Goal: Browse casually: Explore the website without a specific task or goal

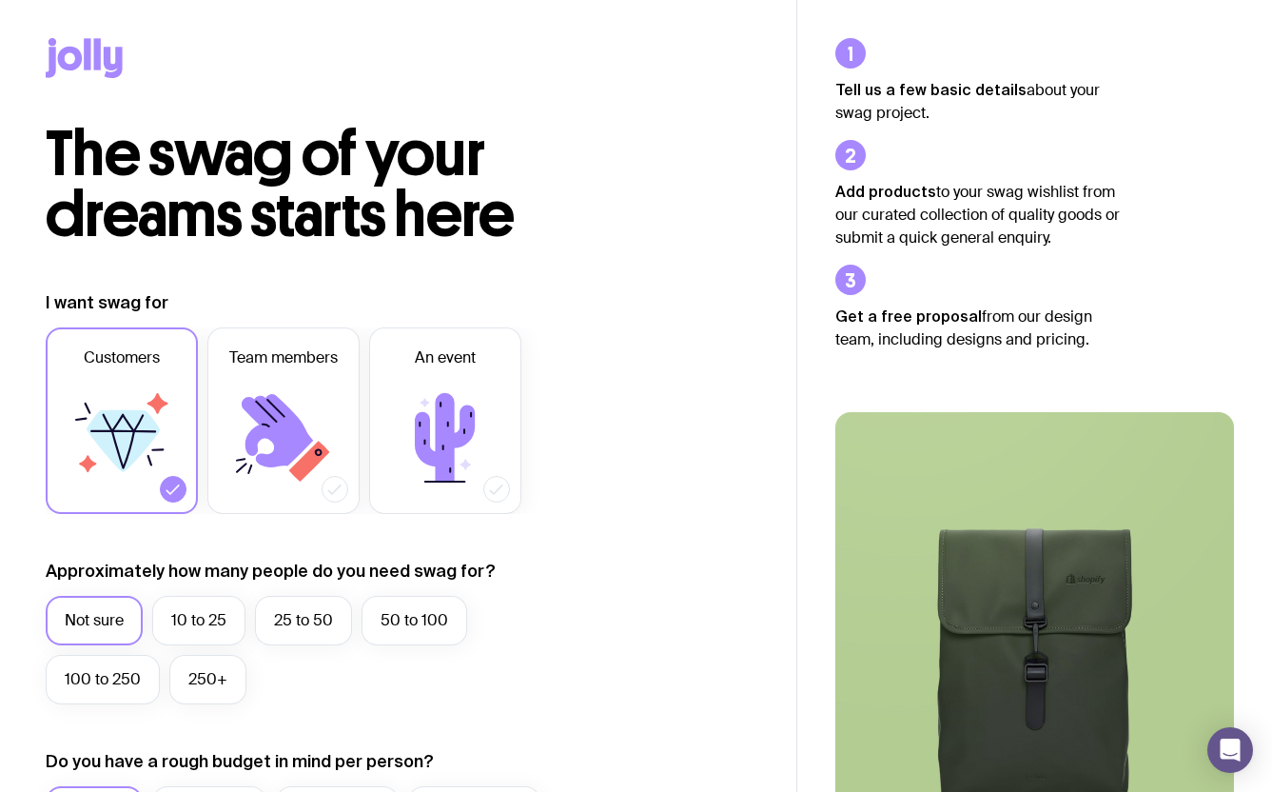
click at [105, 51] on icon at bounding box center [113, 62] width 19 height 31
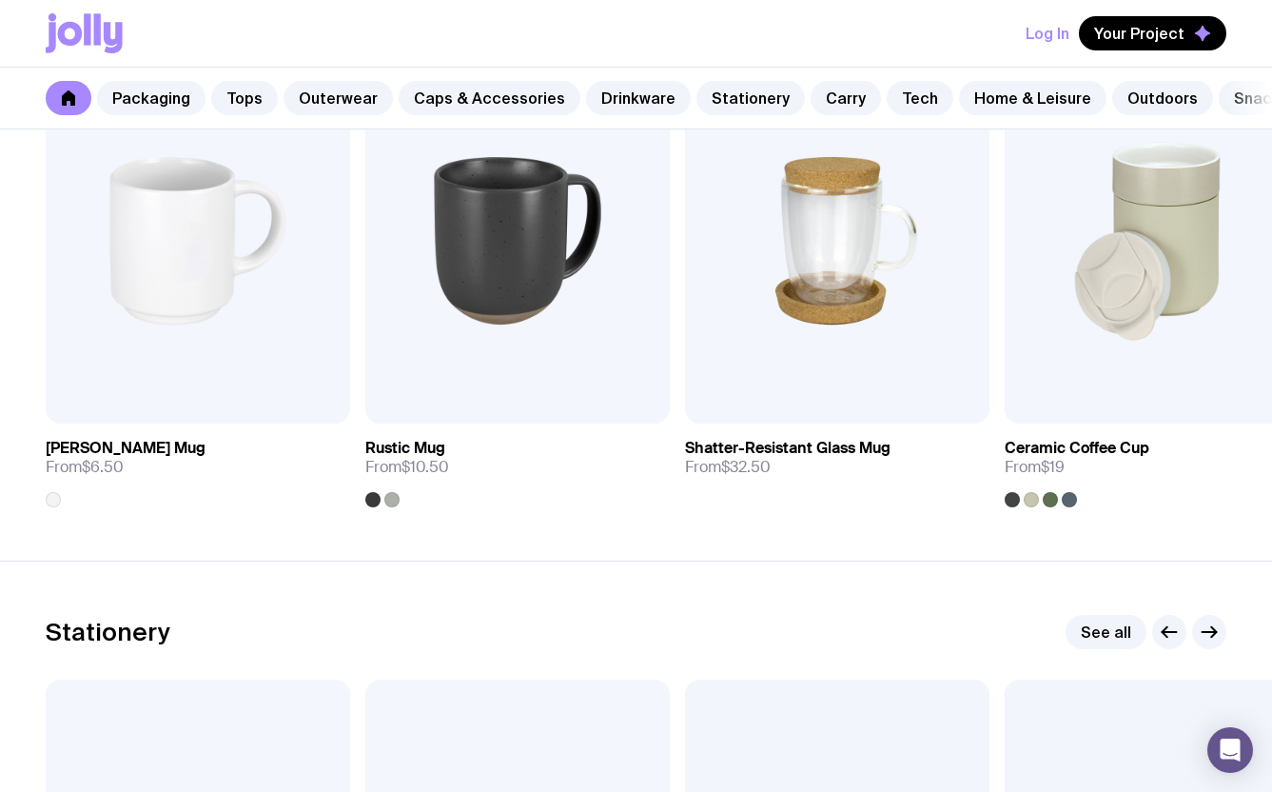
scroll to position [2968, 0]
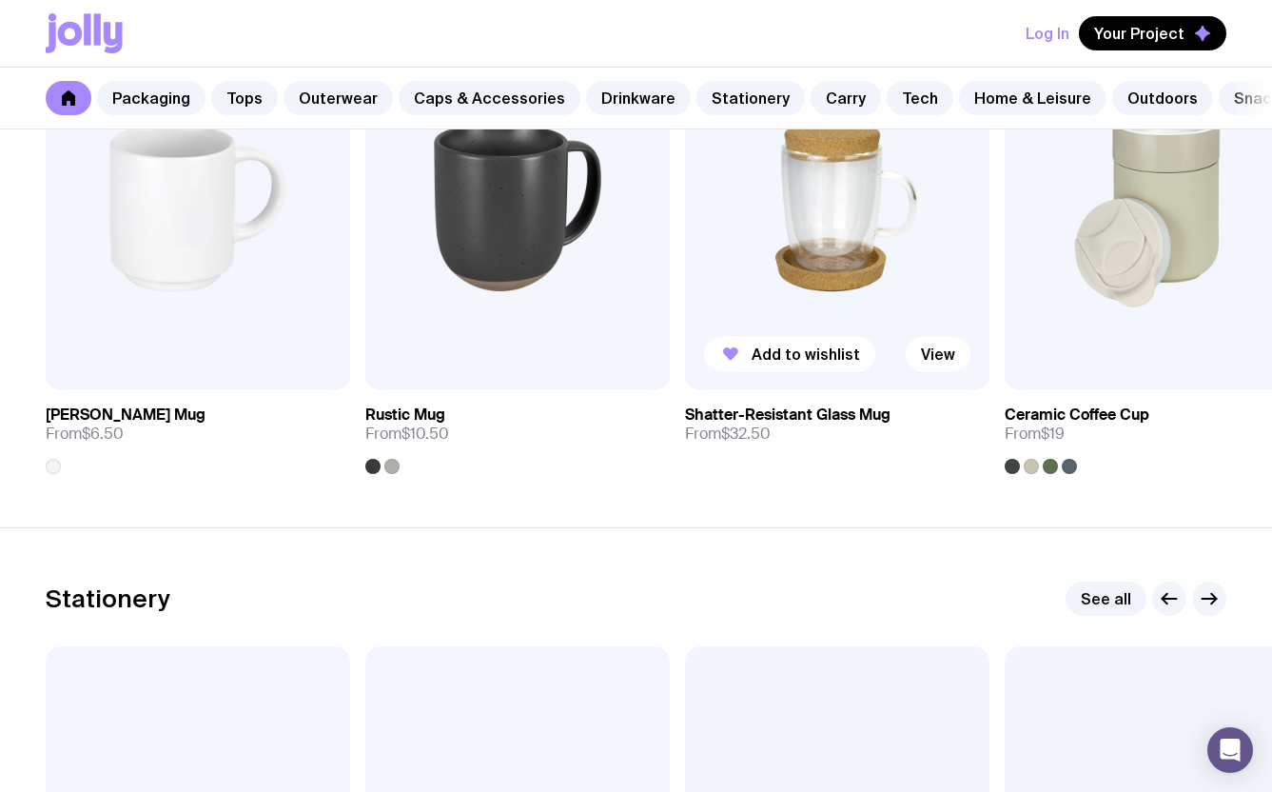
click at [839, 240] on img at bounding box center [837, 207] width 304 height 365
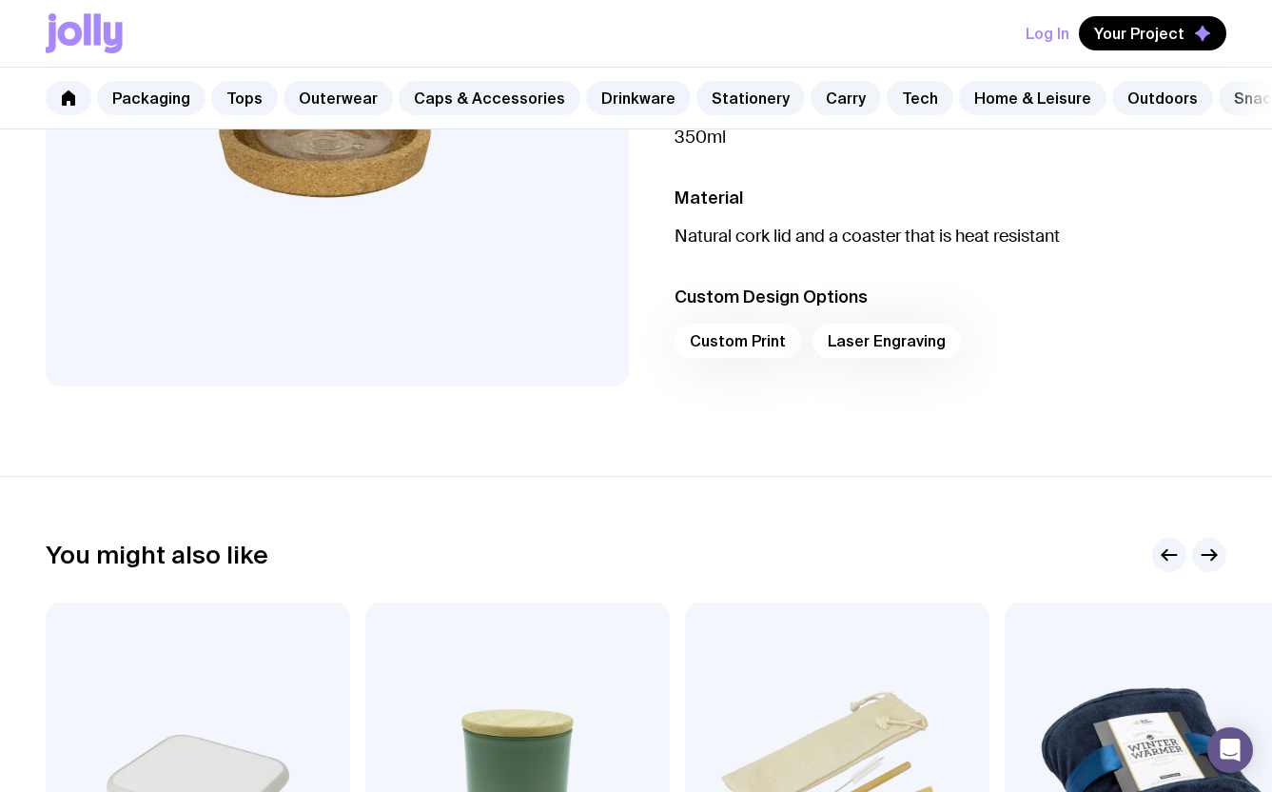
scroll to position [535, 0]
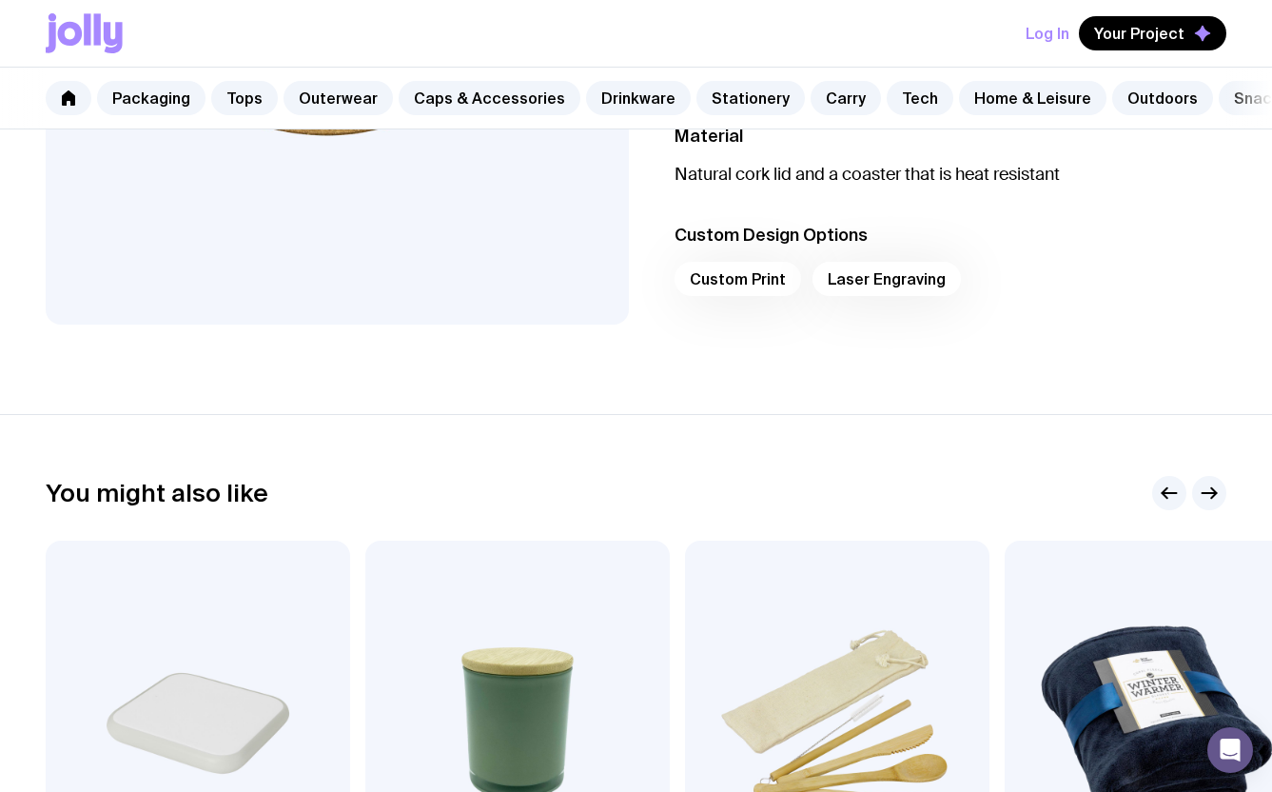
click at [776, 280] on div "Custom Print Laser Engraving" at bounding box center [951, 285] width 553 height 46
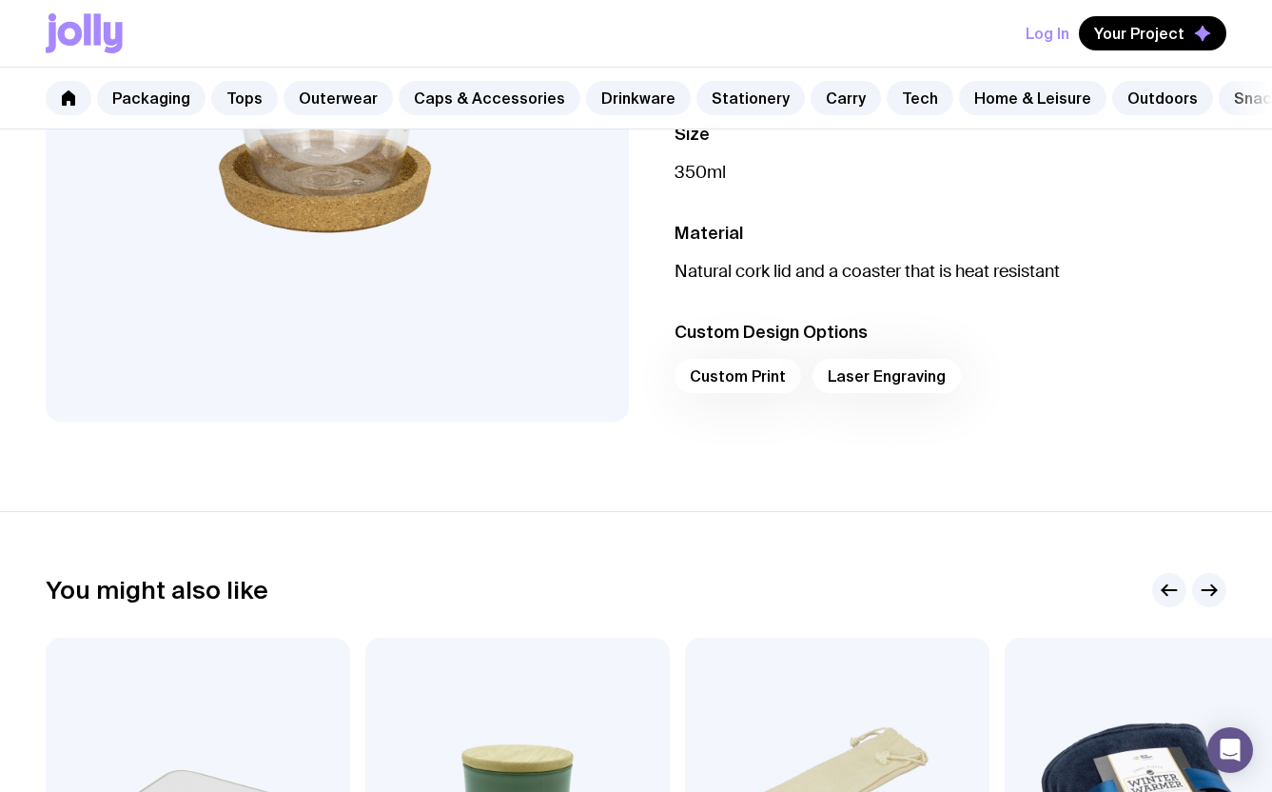
scroll to position [394, 0]
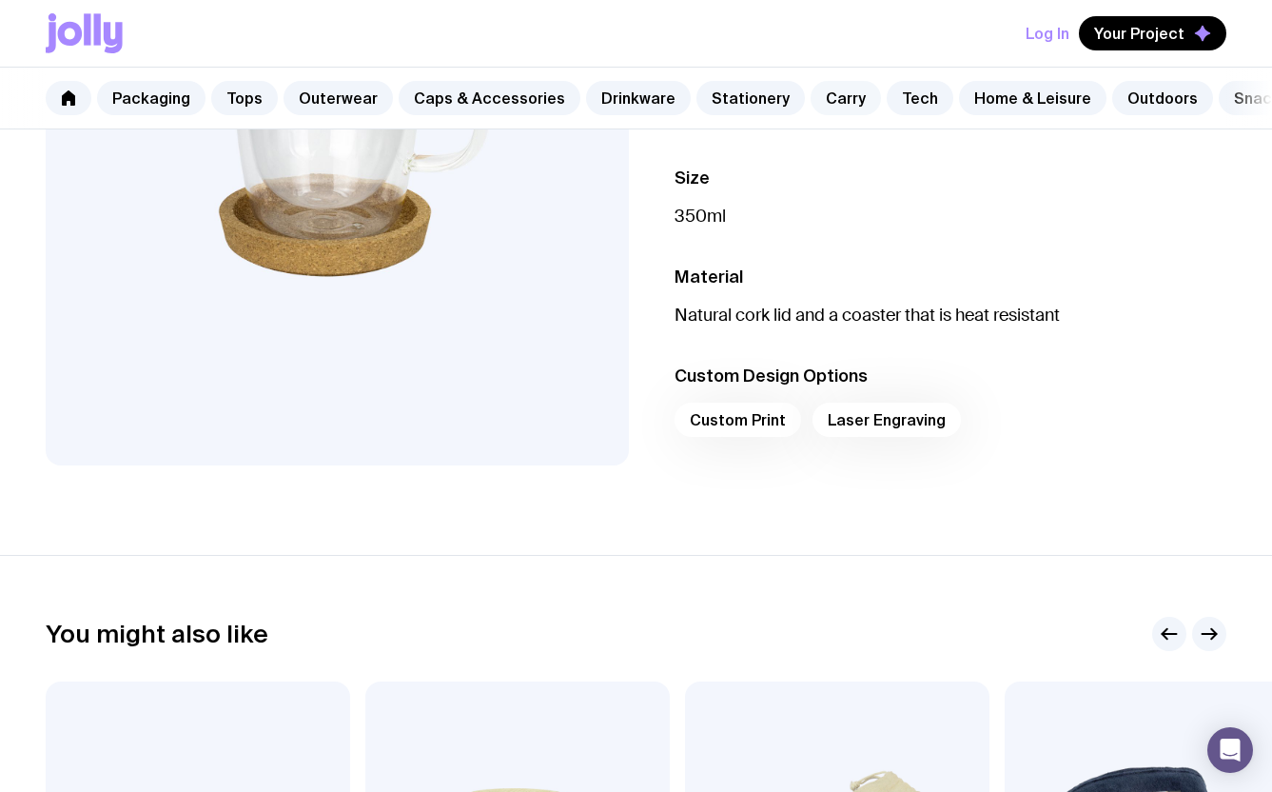
click at [835, 98] on link "Carry" at bounding box center [846, 98] width 70 height 34
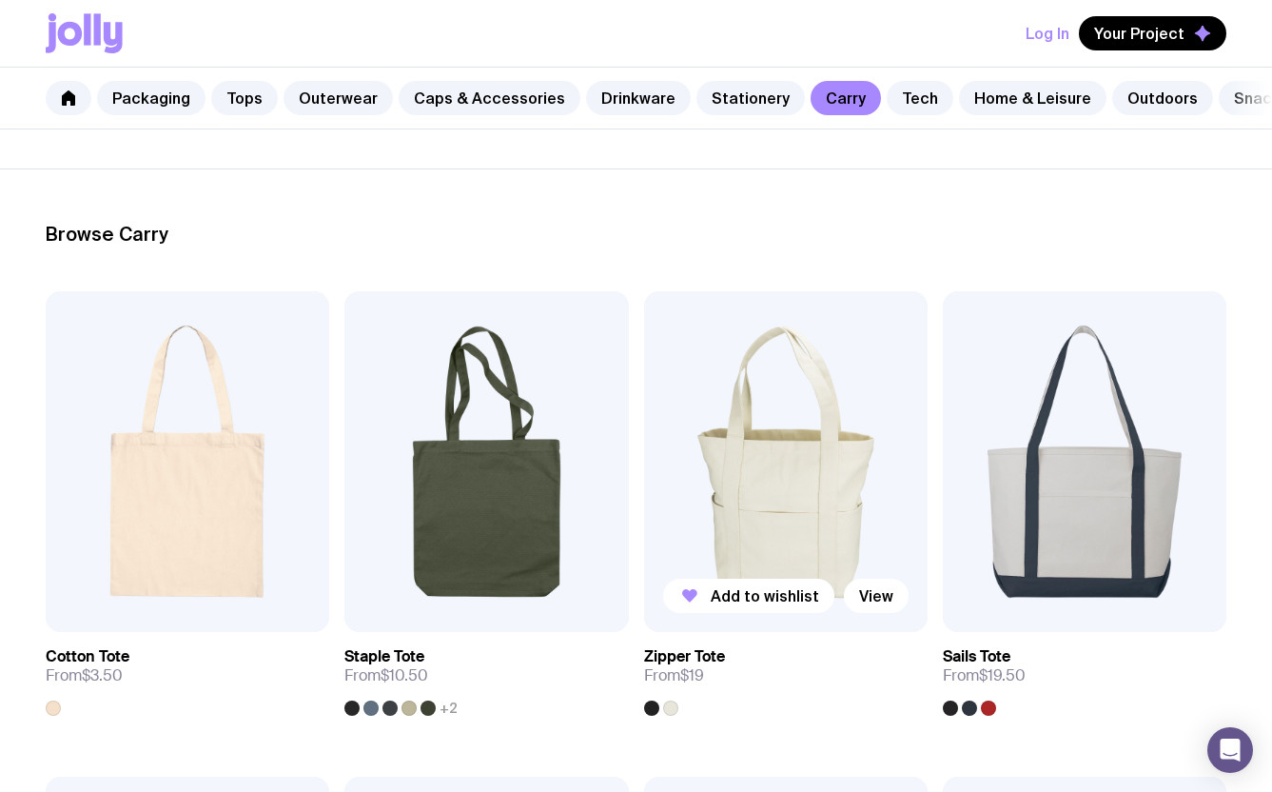
scroll to position [197, 0]
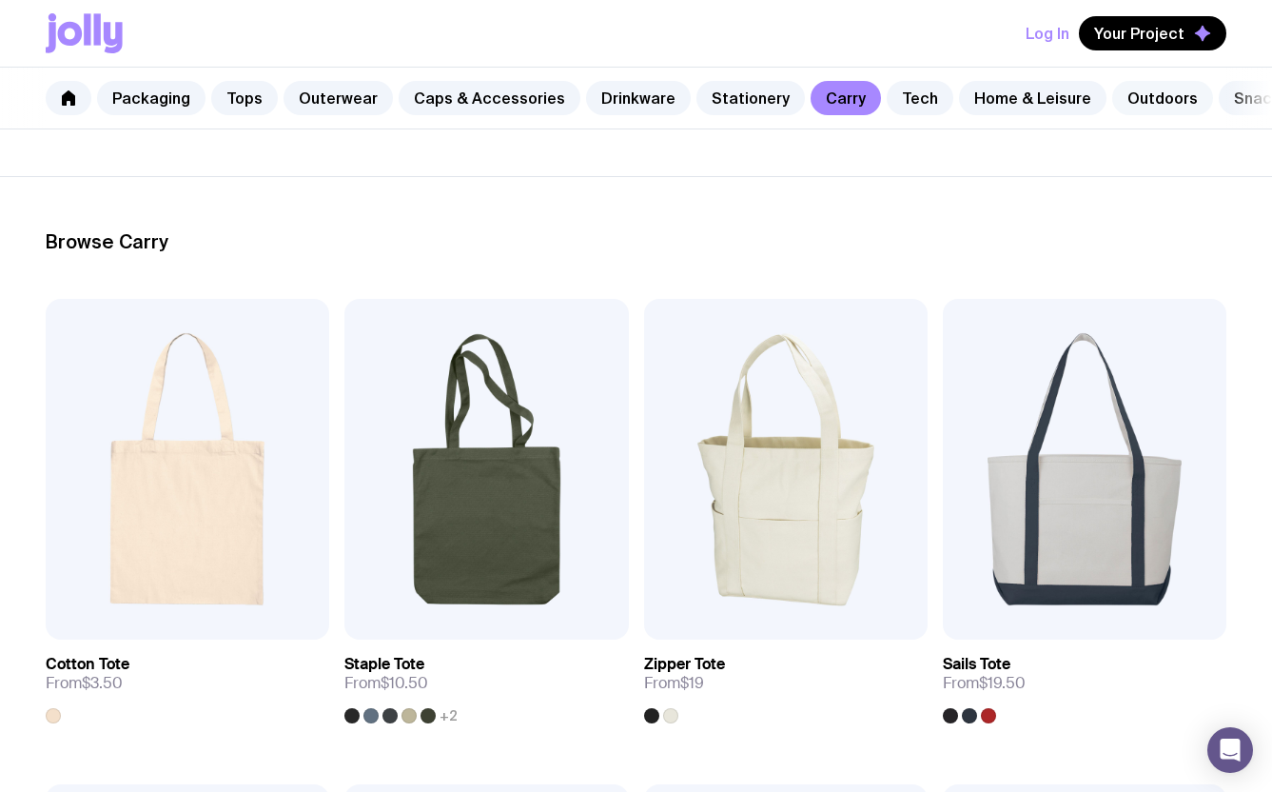
click at [1145, 98] on link "Outdoors" at bounding box center [1162, 98] width 101 height 34
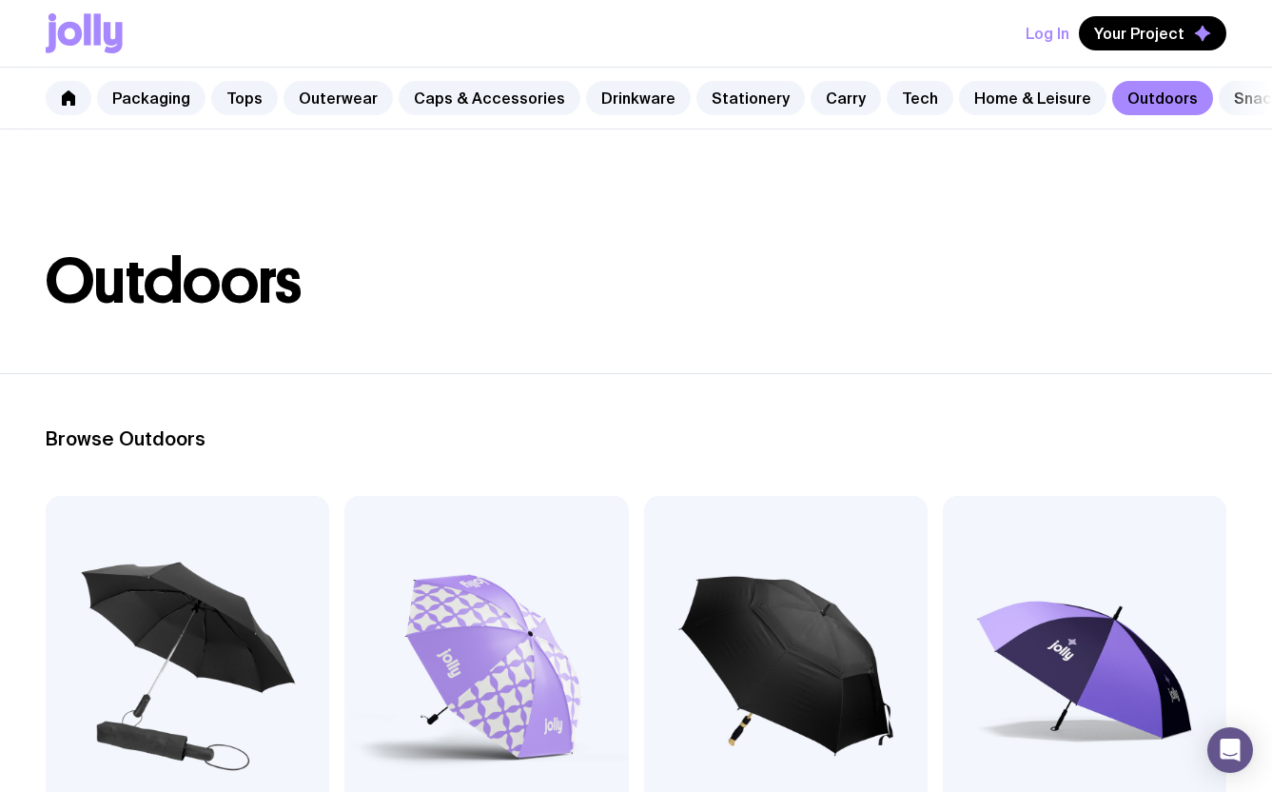
click at [1239, 98] on nav "Packaging Tops Outerwear Caps & Accessories Drinkware Stationery Carry Tech Hom…" at bounding box center [636, 99] width 1272 height 62
click at [1226, 101] on link "Snacks" at bounding box center [1262, 98] width 86 height 34
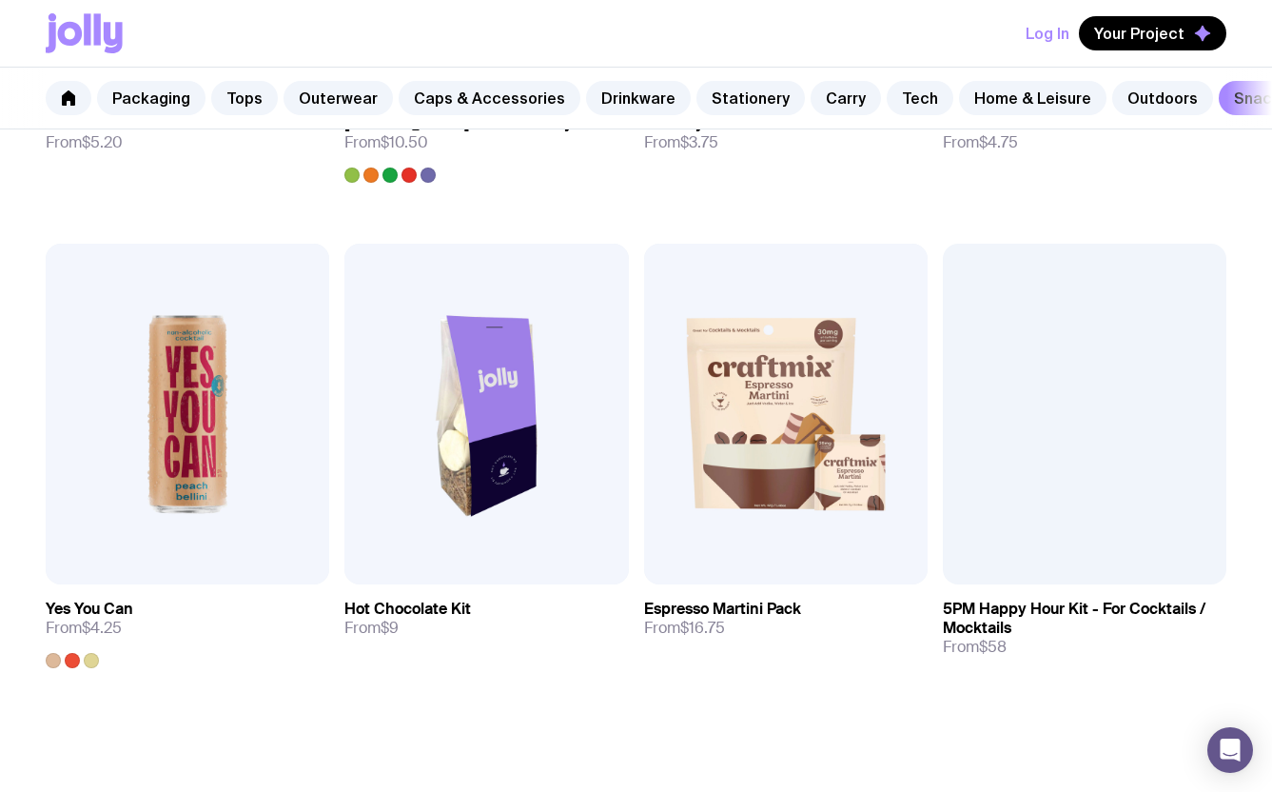
scroll to position [1257, 0]
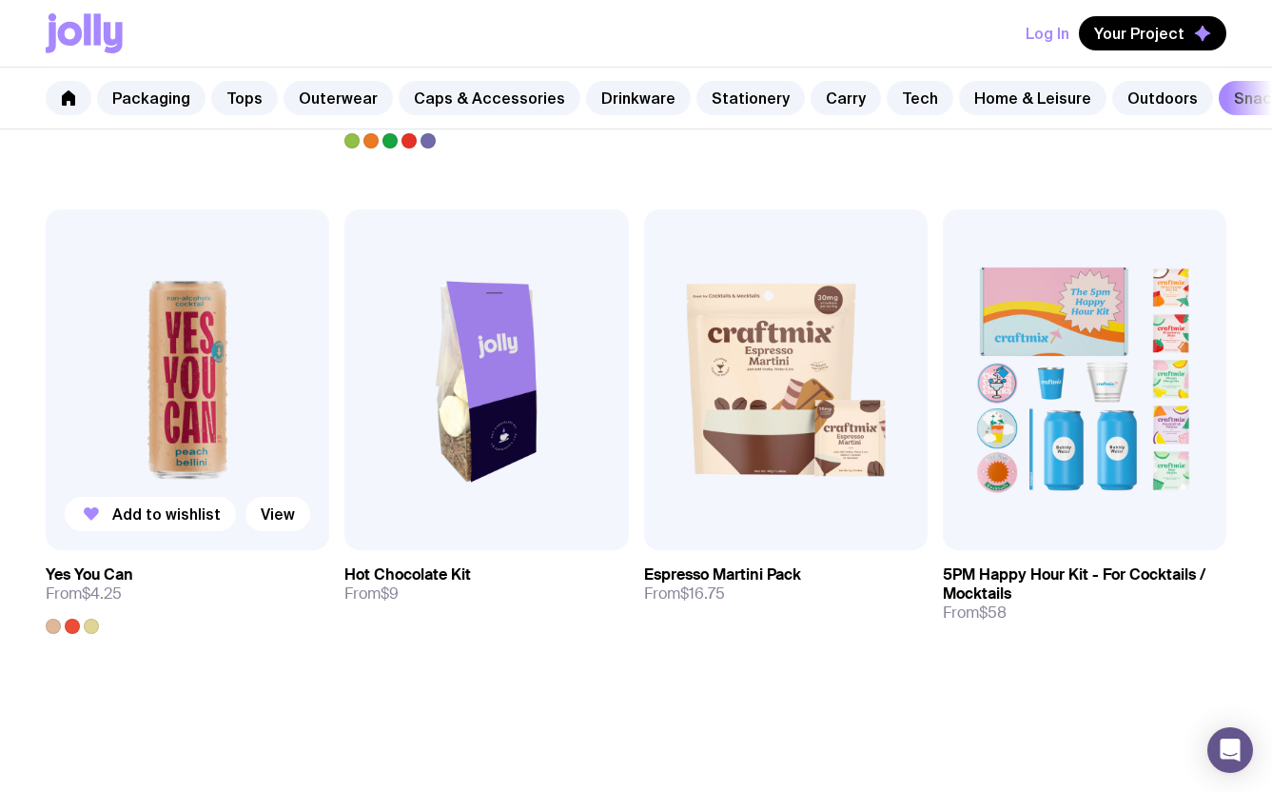
click at [247, 358] on img at bounding box center [188, 379] width 284 height 341
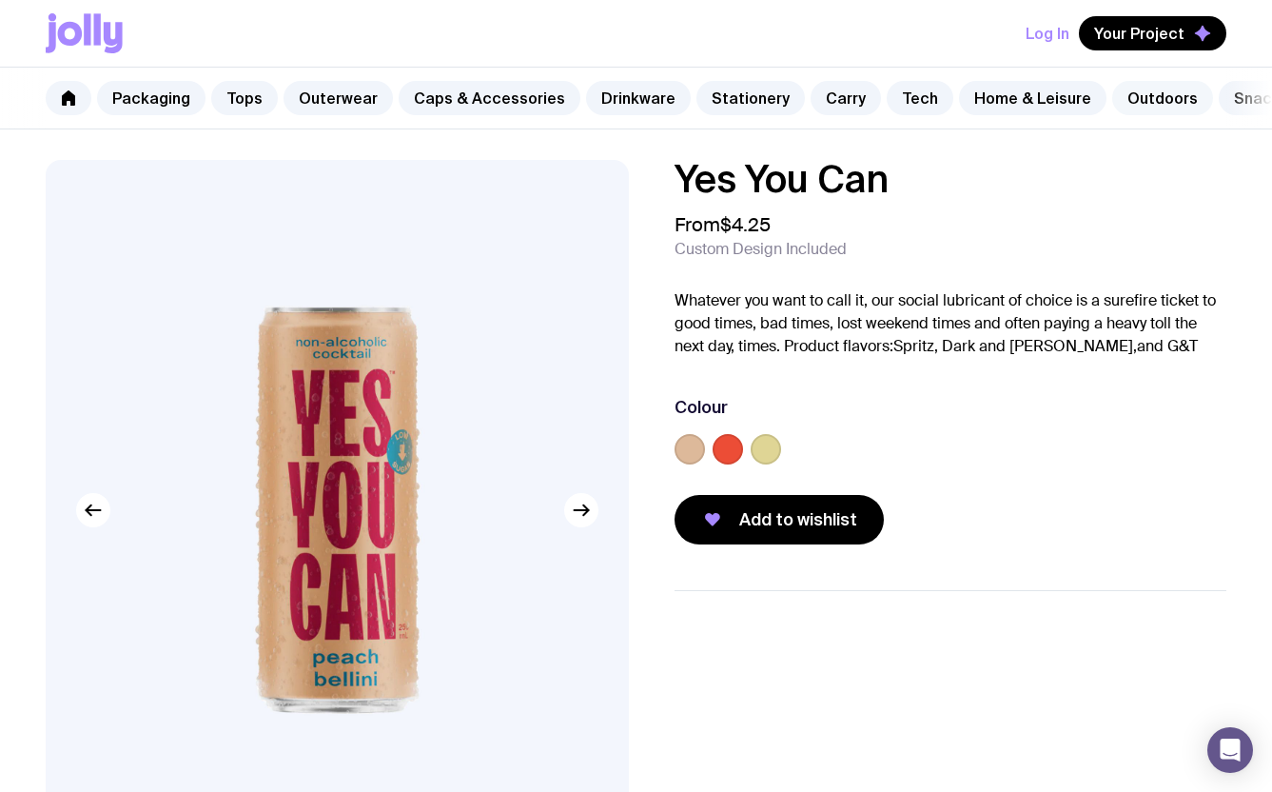
scroll to position [0, -1]
click at [909, 99] on link "Tech" at bounding box center [920, 98] width 67 height 34
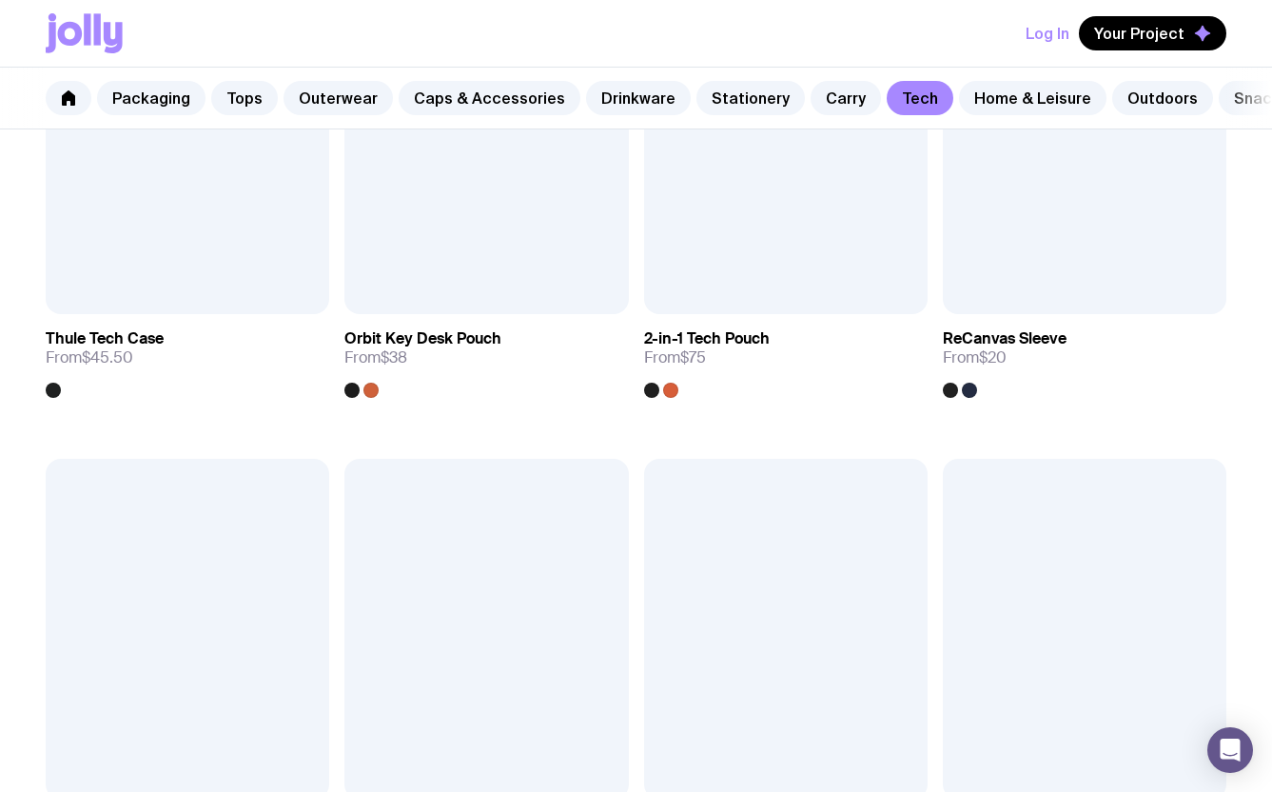
scroll to position [2543, 0]
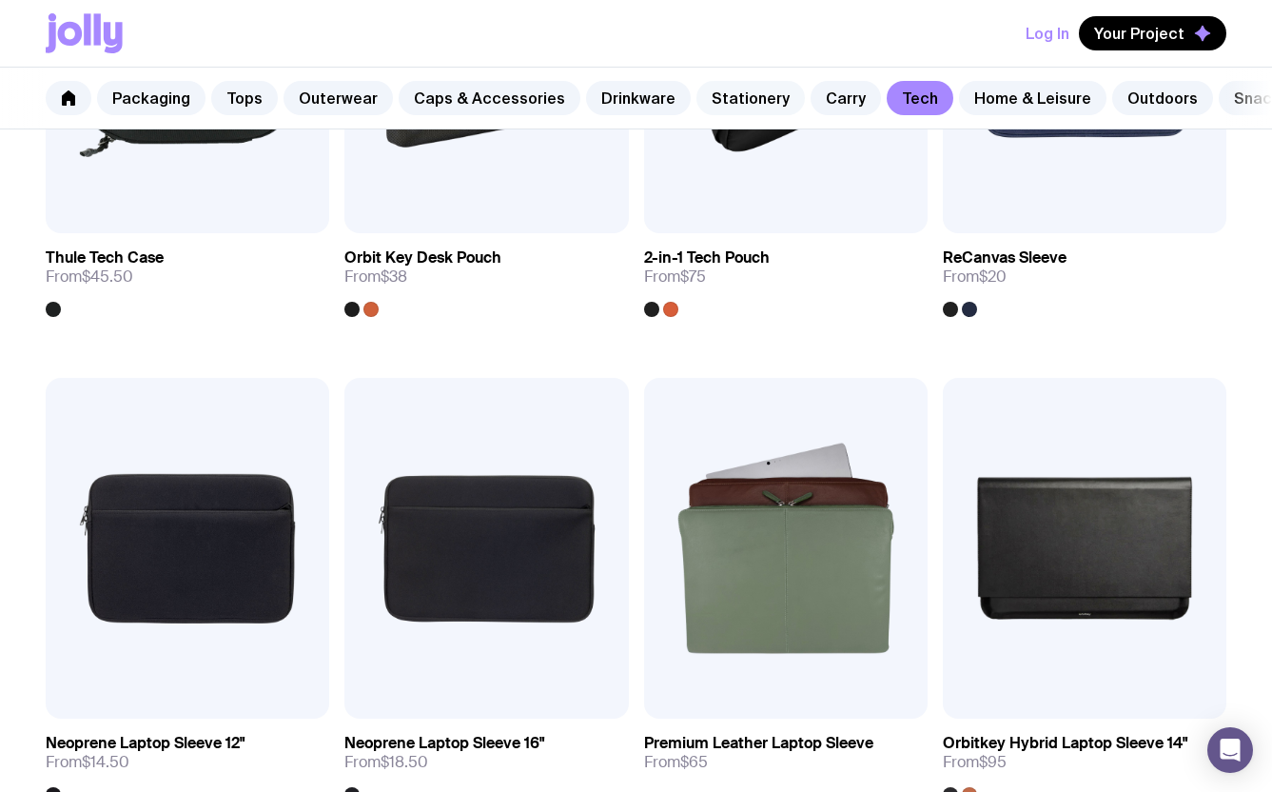
click at [739, 93] on link "Stationery" at bounding box center [751, 98] width 108 height 34
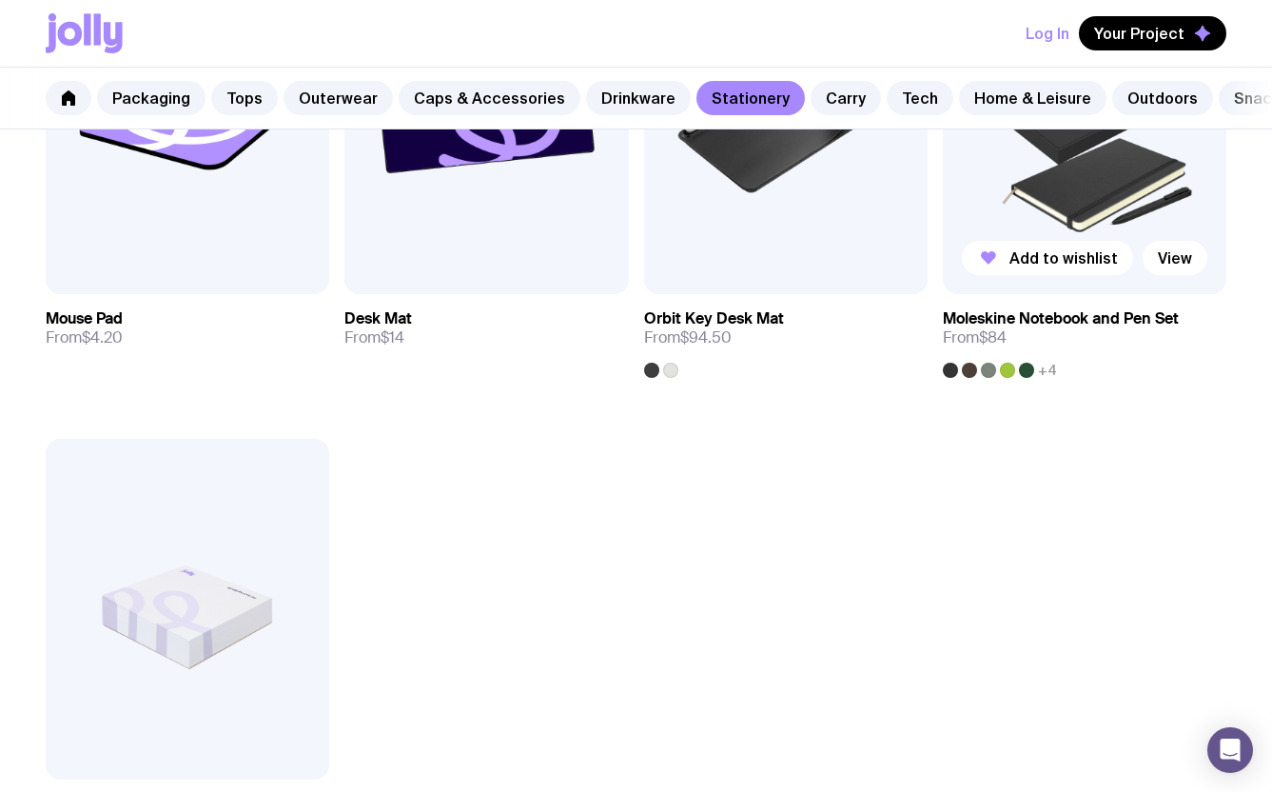
scroll to position [2979, 0]
